Goal: Transaction & Acquisition: Purchase product/service

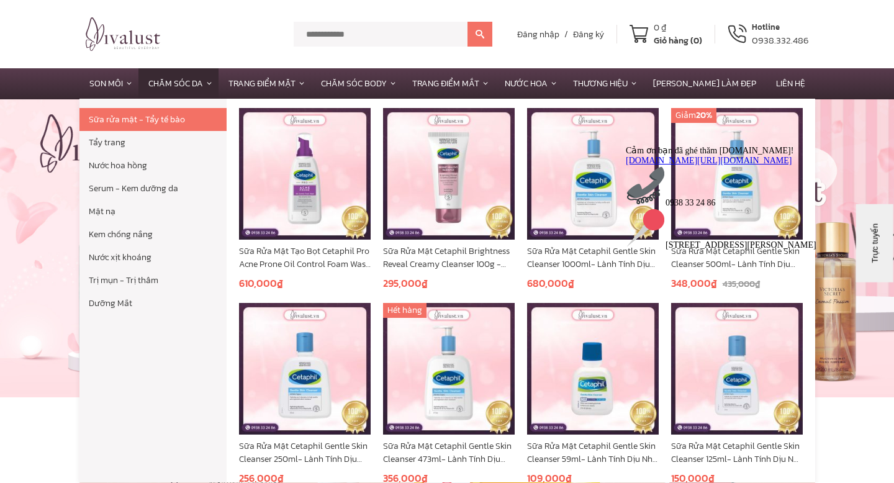
click at [194, 83] on link "Chăm Sóc Da" at bounding box center [178, 83] width 80 height 30
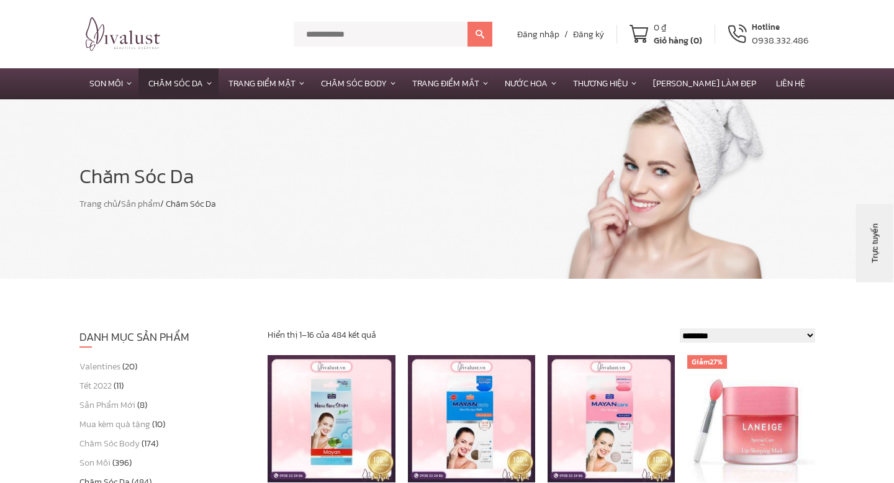
click at [371, 33] on input "text" at bounding box center [381, 34] width 174 height 25
type input "******"
click at [468, 22] on button at bounding box center [480, 34] width 25 height 25
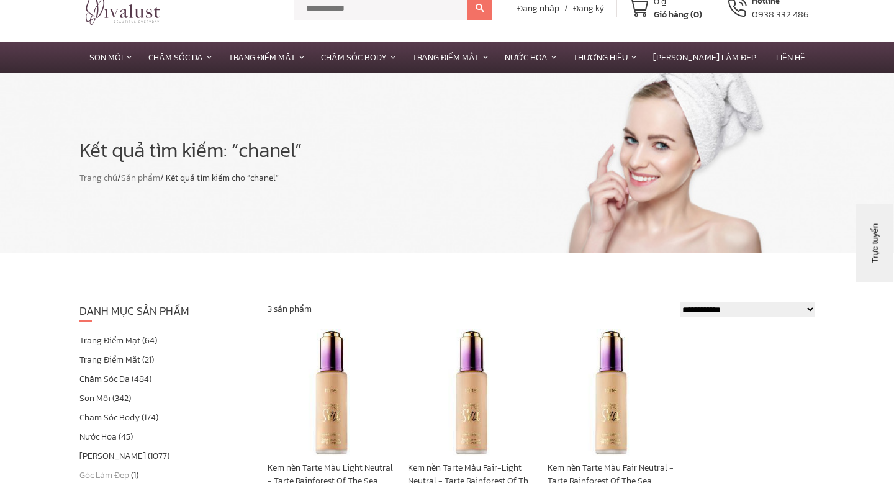
scroll to position [25, 0]
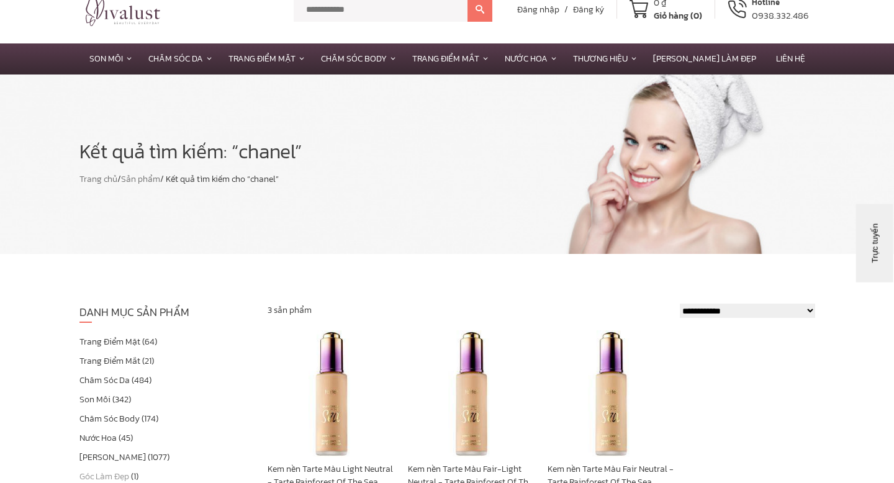
click at [113, 343] on link "Trang Điểm Mặt" at bounding box center [109, 341] width 61 height 13
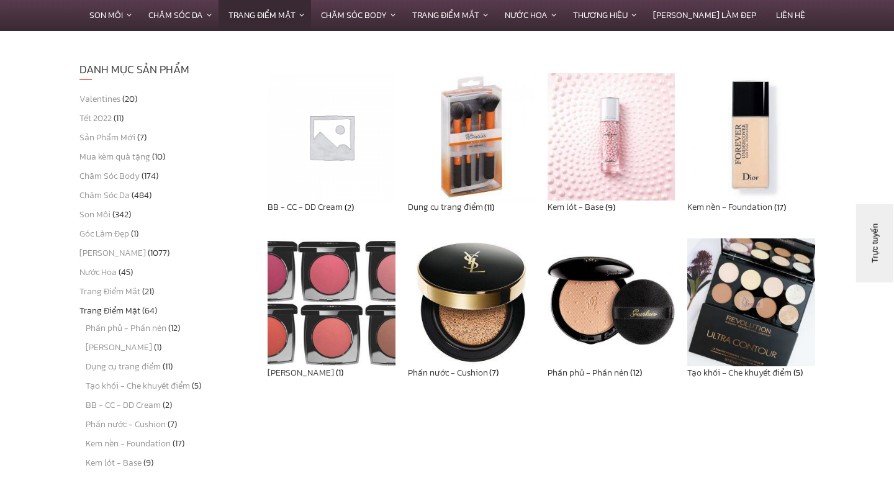
scroll to position [266, 0]
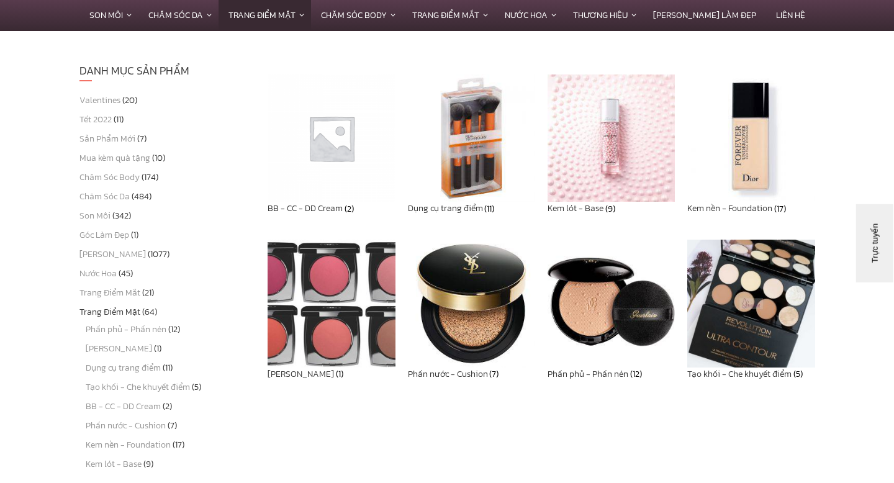
click at [464, 283] on img at bounding box center [471, 303] width 127 height 127
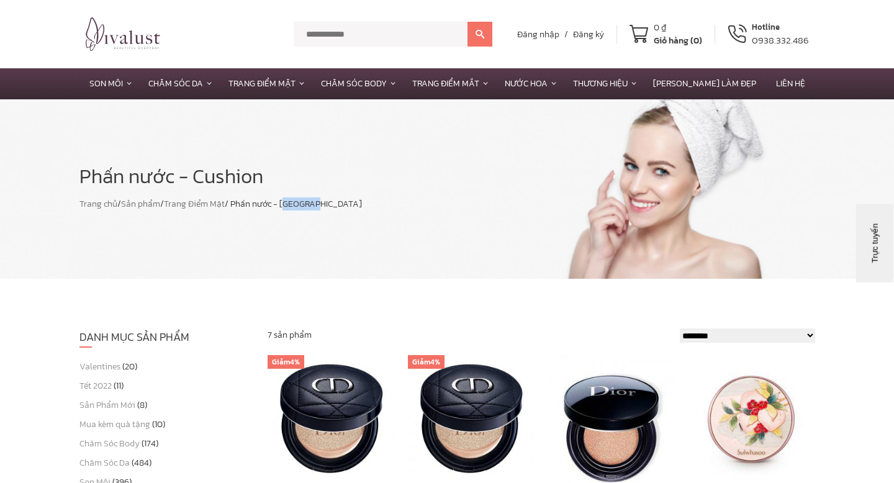
drag, startPoint x: 289, startPoint y: 204, endPoint x: 318, endPoint y: 202, distance: 29.2
click at [318, 202] on div "Trang chủ / Sản phẩm / Trang Điểm Mặt / Phấn nước - Cushion" at bounding box center [447, 203] width 736 height 13
copy div "Cushion"
click at [340, 35] on input "text" at bounding box center [381, 34] width 174 height 25
paste input "*******"
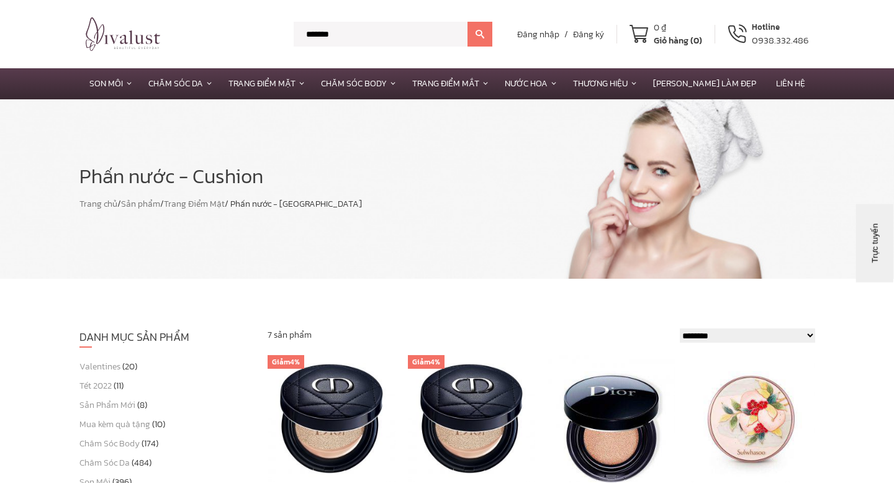
type input "*******"
click at [468, 22] on button at bounding box center [480, 34] width 25 height 25
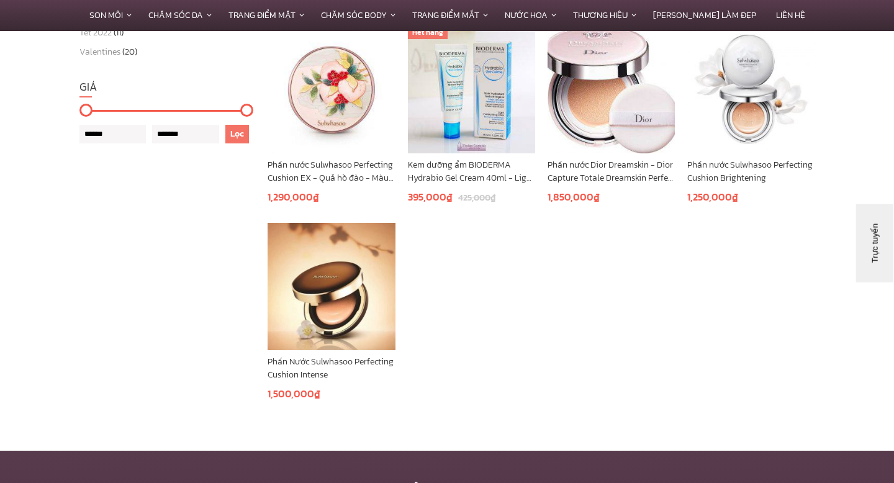
scroll to position [529, 0]
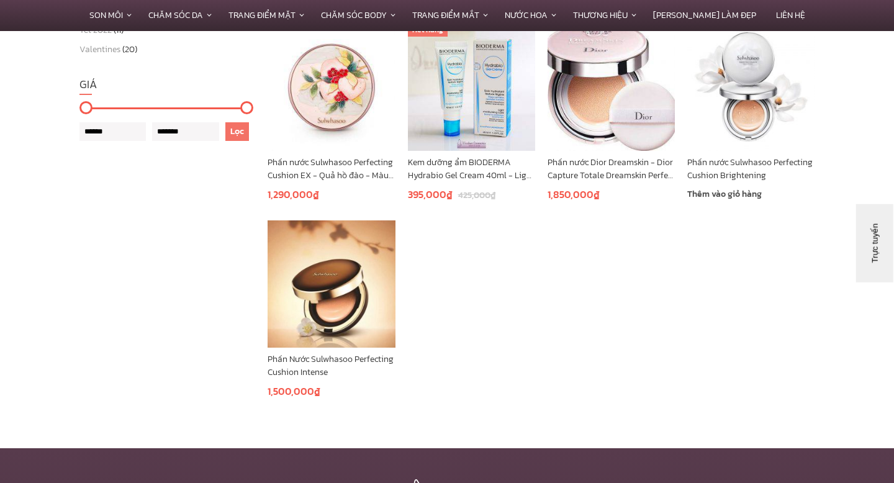
click at [749, 132] on img at bounding box center [750, 86] width 127 height 127
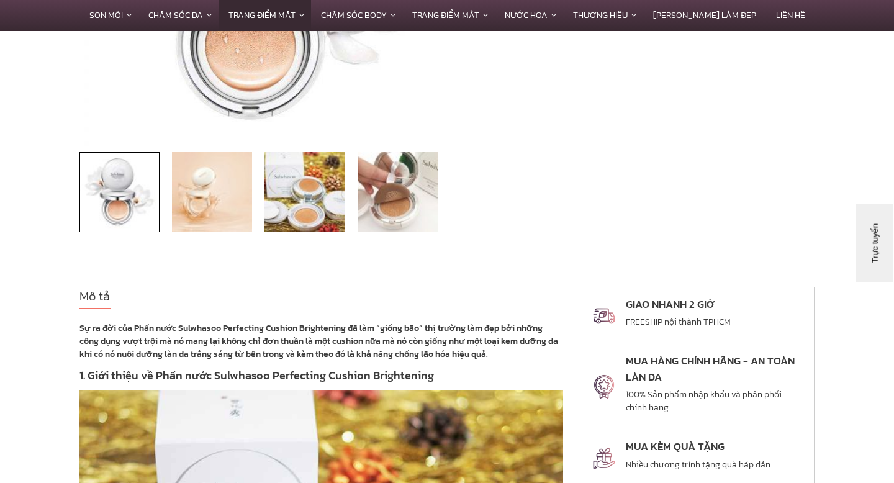
scroll to position [357, 0]
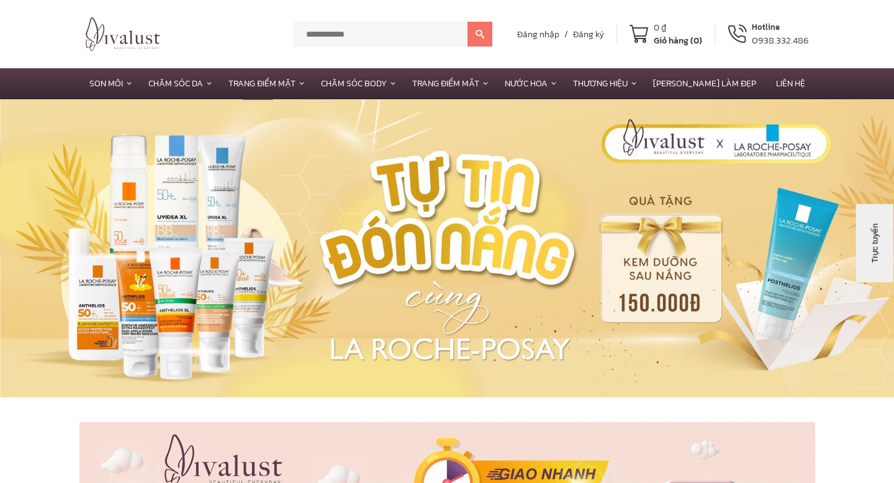
click at [404, 32] on input "text" at bounding box center [381, 34] width 174 height 25
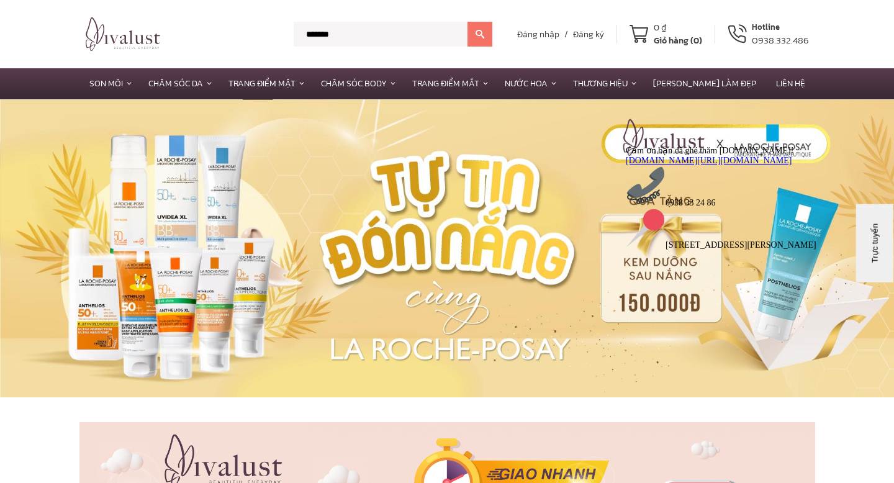
type input "*******"
click at [468, 22] on button at bounding box center [480, 34] width 25 height 25
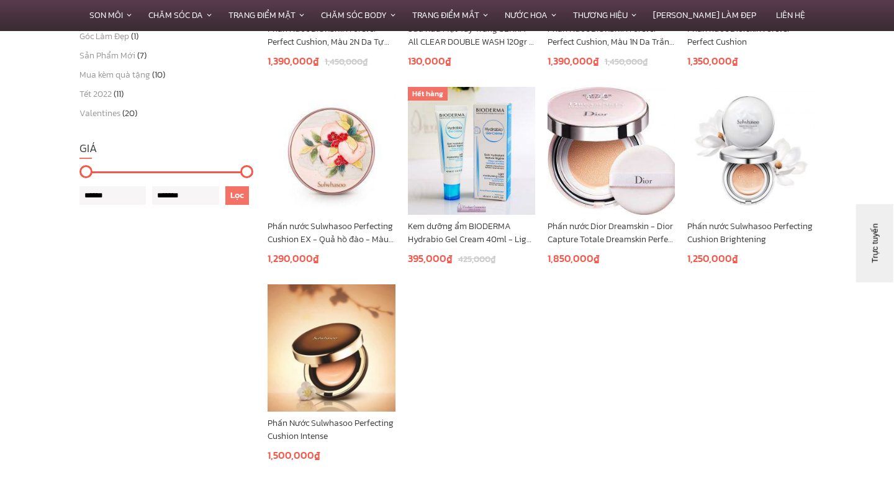
scroll to position [455, 0]
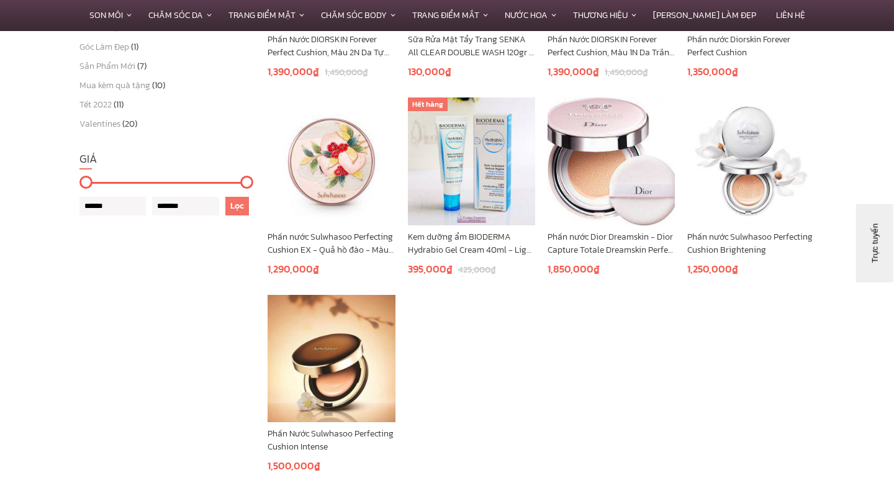
click at [894, 299] on div "Trực tuyến" at bounding box center [893, 303] width 60 height 9
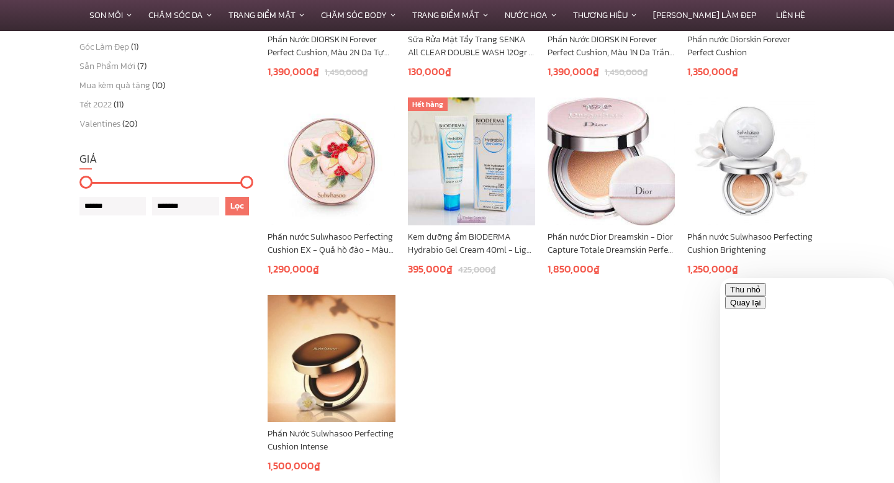
click at [766, 296] on button "Thu nhỏ" at bounding box center [745, 289] width 41 height 13
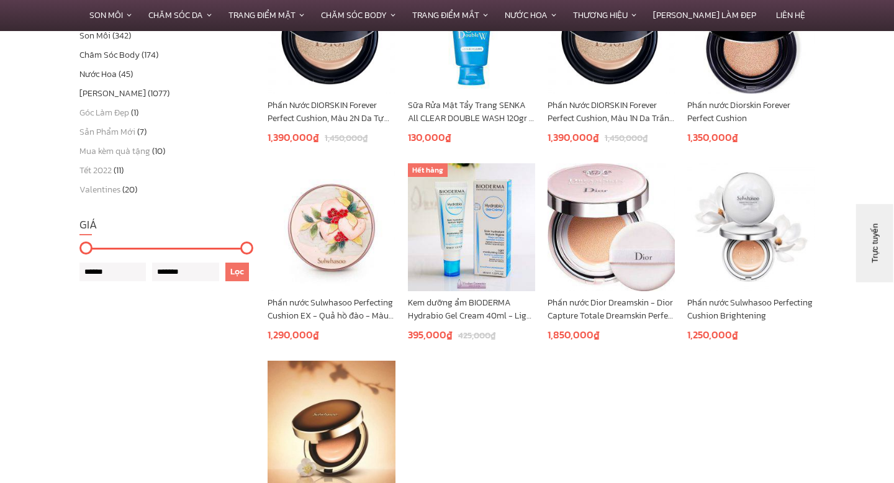
scroll to position [387, 0]
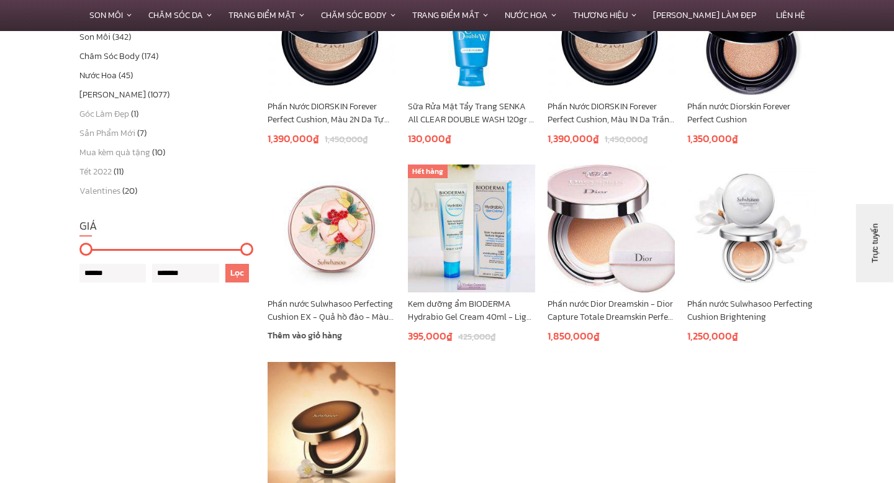
click at [337, 232] on img at bounding box center [331, 228] width 127 height 127
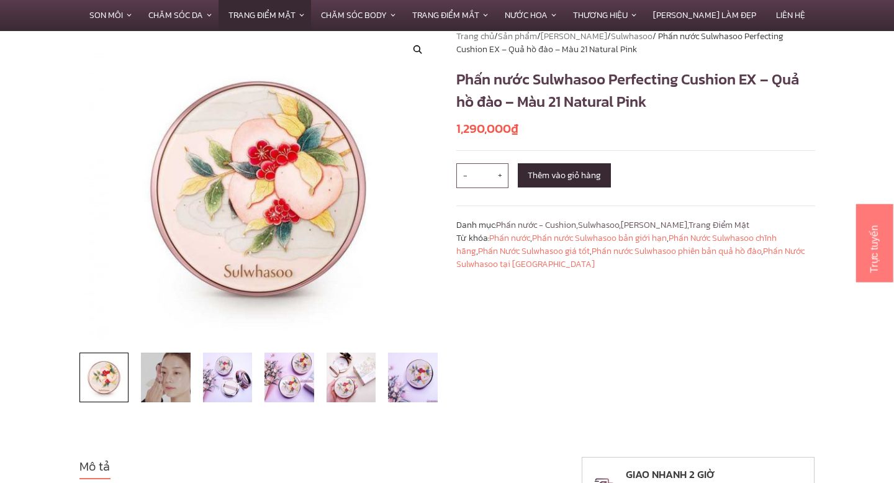
scroll to position [141, 0]
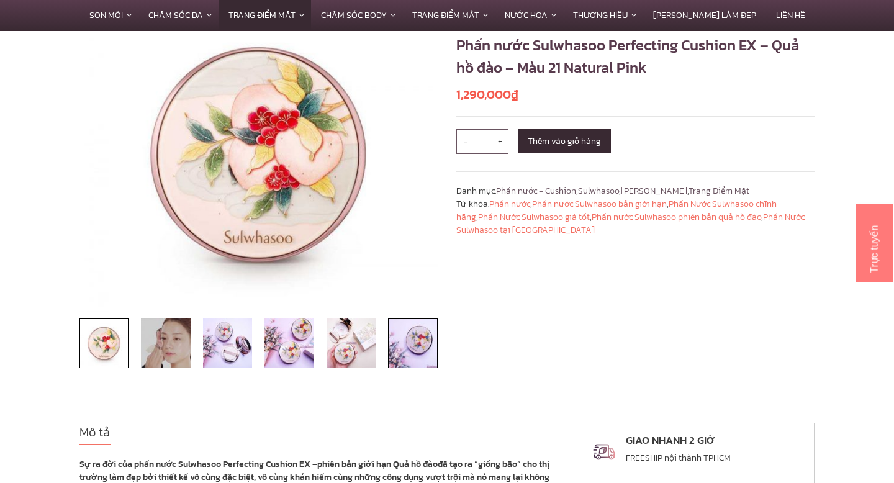
click at [407, 351] on img at bounding box center [413, 344] width 50 height 50
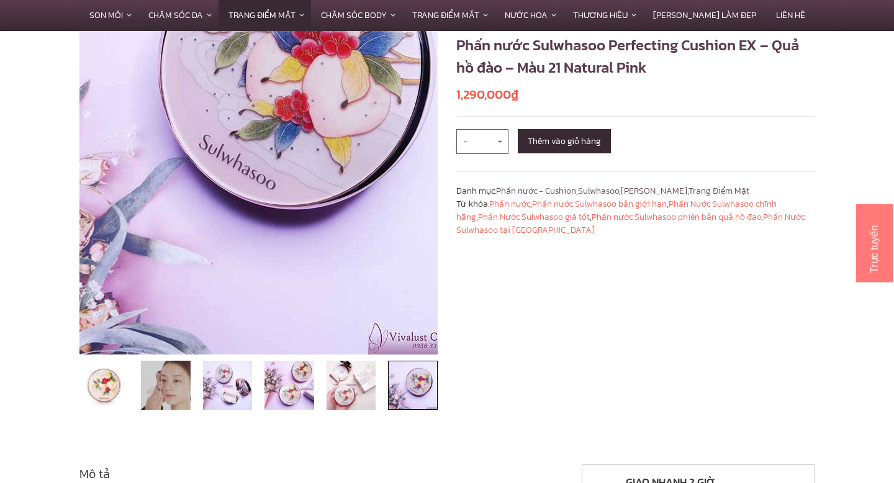
click at [333, 355] on div "🔍" at bounding box center [258, 203] width 359 height 414
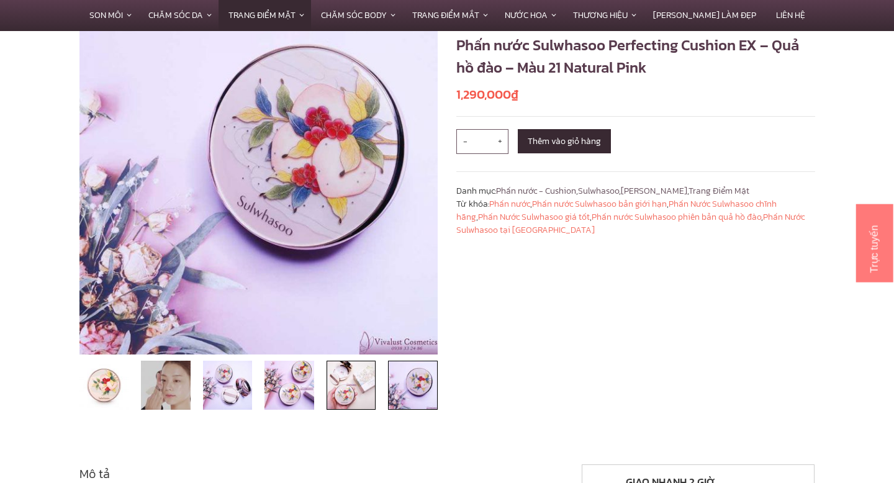
click at [341, 374] on img at bounding box center [352, 386] width 50 height 50
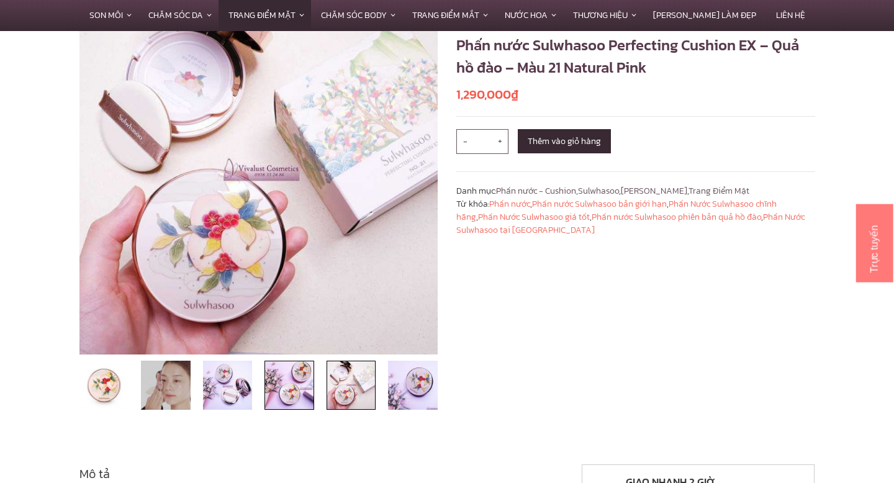
click at [294, 378] on img at bounding box center [290, 386] width 50 height 50
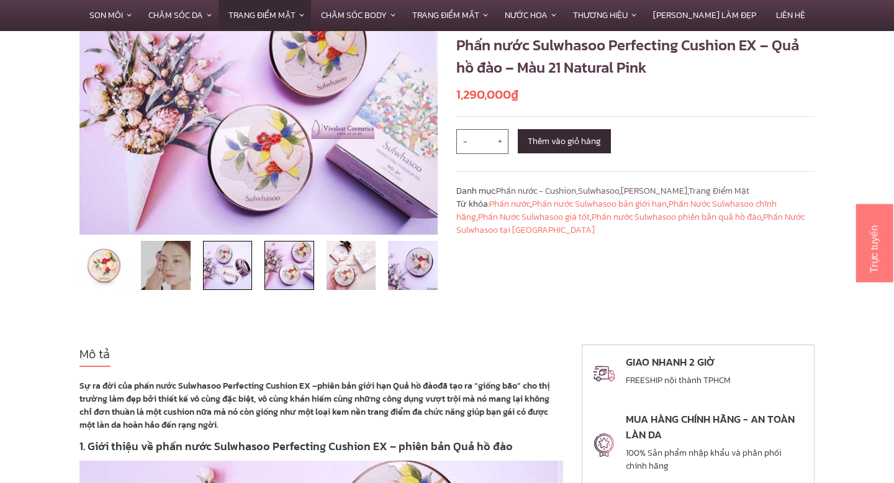
click at [230, 273] on img at bounding box center [228, 266] width 50 height 50
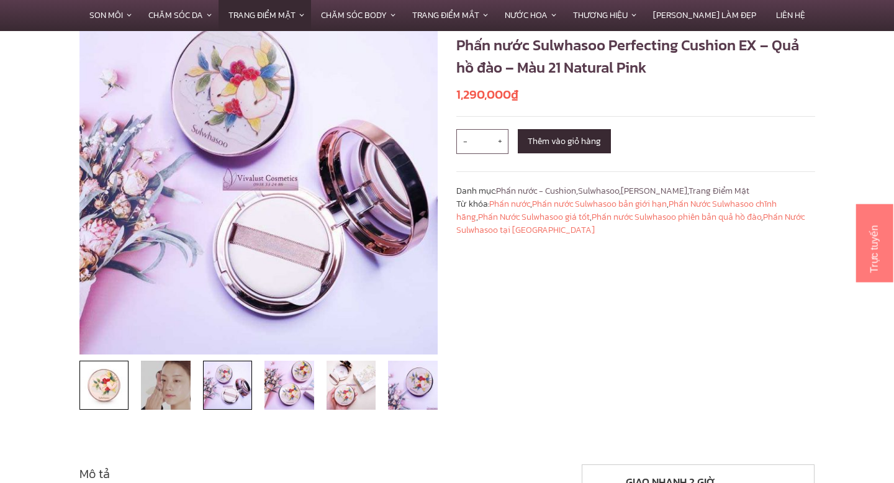
click at [104, 375] on img at bounding box center [104, 386] width 50 height 50
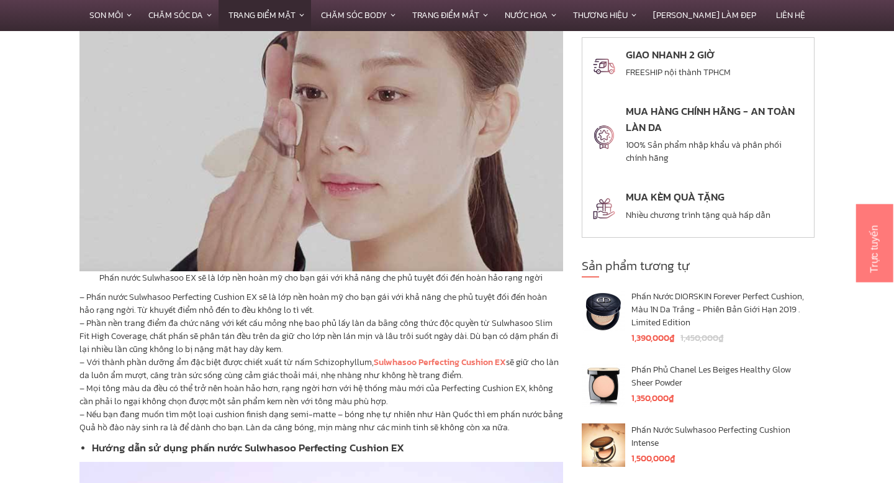
scroll to position [2412, 0]
drag, startPoint x: 99, startPoint y: 262, endPoint x: 184, endPoint y: 264, distance: 85.7
click at [184, 270] on p "Phấn nước Sulwhasoo EX sẽ là lớp nền hoàn mỹ cho bạn gái với khả năng che phủ t…" at bounding box center [321, 276] width 484 height 13
copy p "Phấn nước Sulwhasoo"
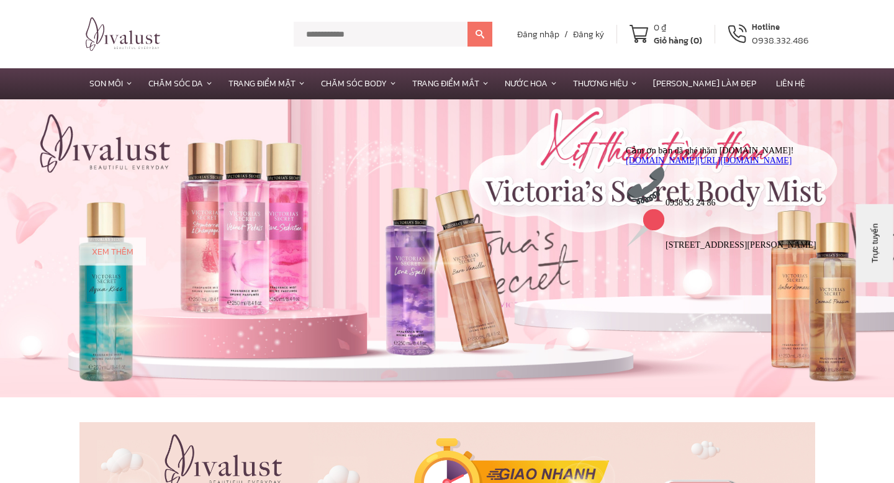
click at [340, 28] on input "text" at bounding box center [381, 34] width 174 height 25
paste input "**********"
type input "**********"
click at [468, 22] on button at bounding box center [480, 34] width 25 height 25
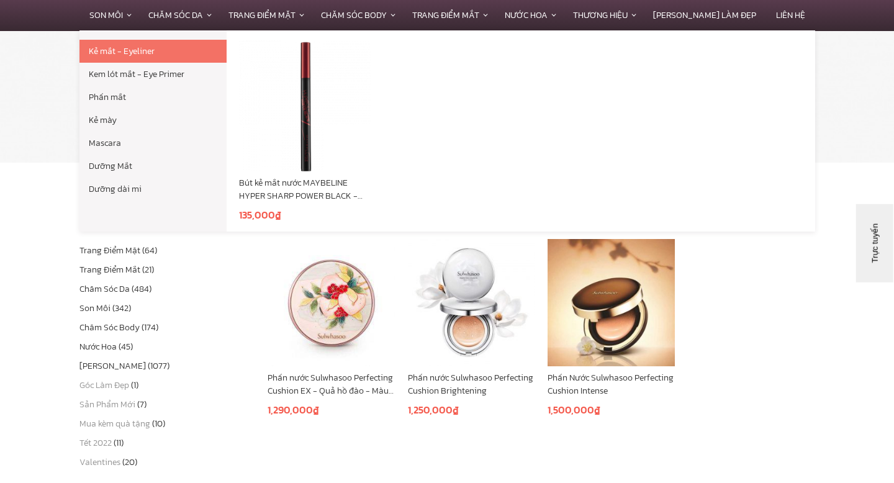
scroll to position [115, 0]
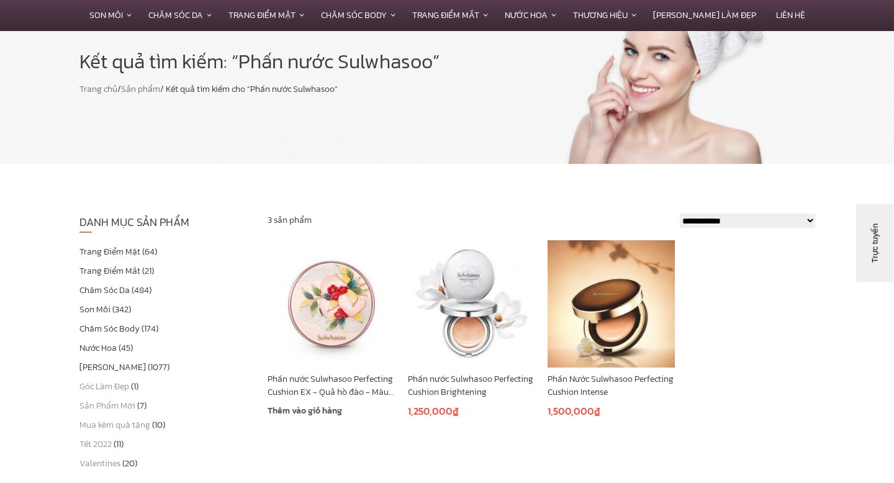
click at [380, 391] on link "Phấn nước Sulwhasoo Perfecting Cushion EX - Quả hồ đào - Màu 21 Natural Pink" at bounding box center [331, 386] width 127 height 26
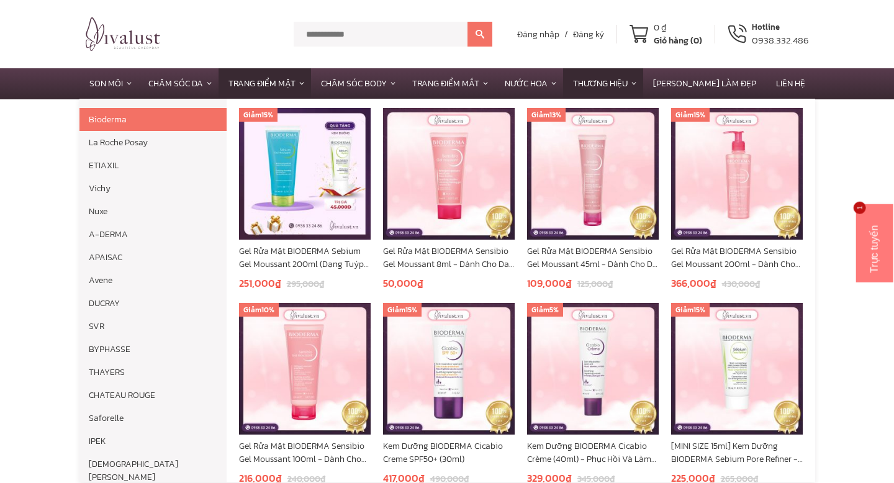
click at [643, 80] on link "Thương hiệu" at bounding box center [603, 83] width 80 height 30
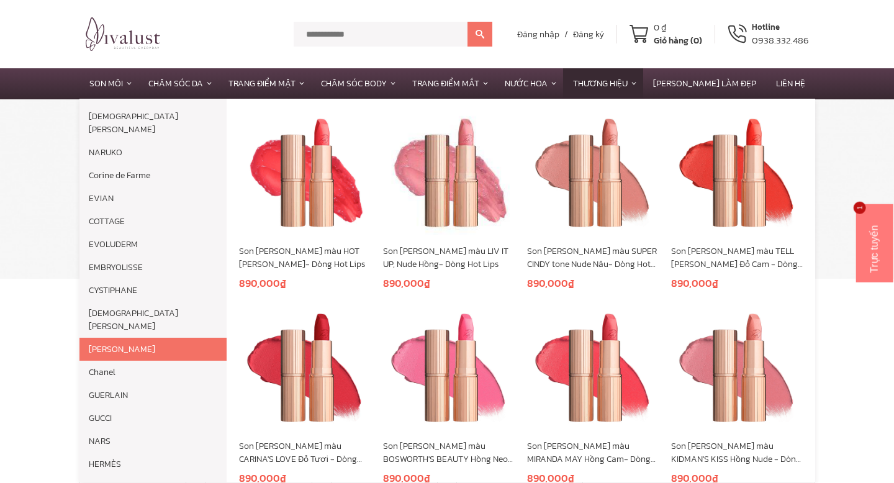
scroll to position [359, 0]
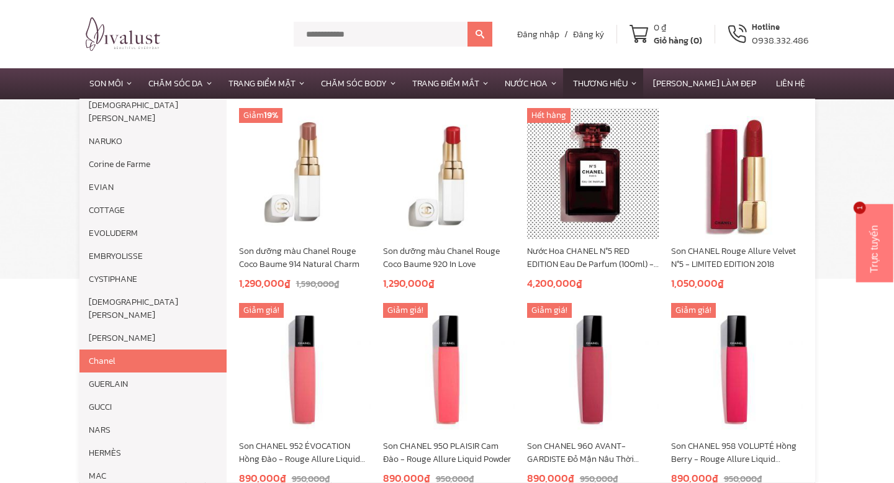
click at [140, 350] on link "Chanel" at bounding box center [152, 361] width 147 height 23
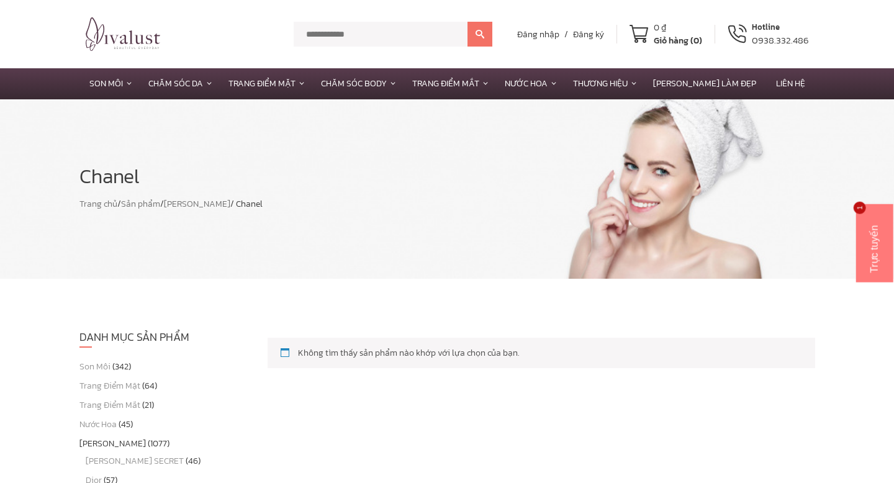
click at [114, 39] on img at bounding box center [123, 34] width 75 height 34
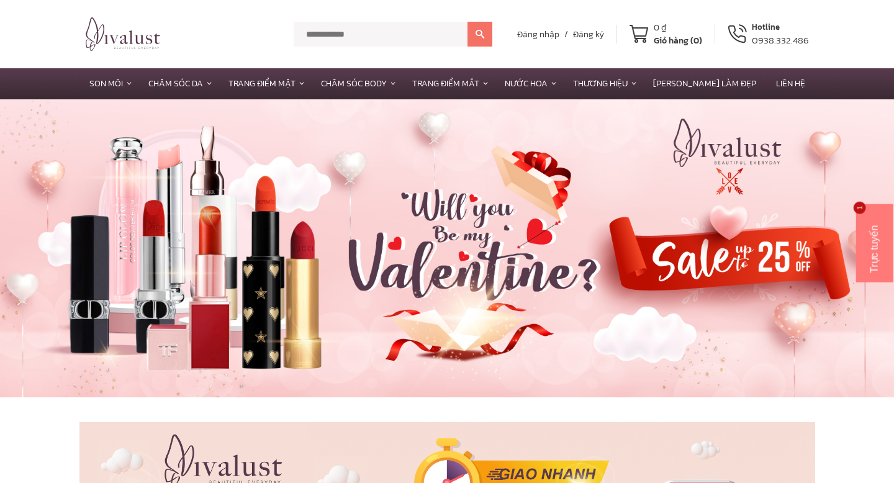
click at [381, 33] on input "text" at bounding box center [381, 34] width 174 height 25
type input "*"
type input "****"
click at [468, 22] on button at bounding box center [480, 34] width 25 height 25
